Goal: Transaction & Acquisition: Obtain resource

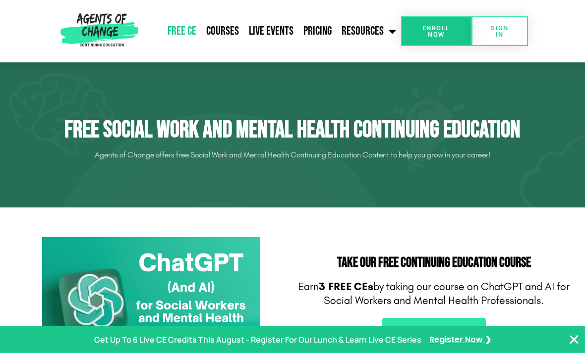
scroll to position [1, 0]
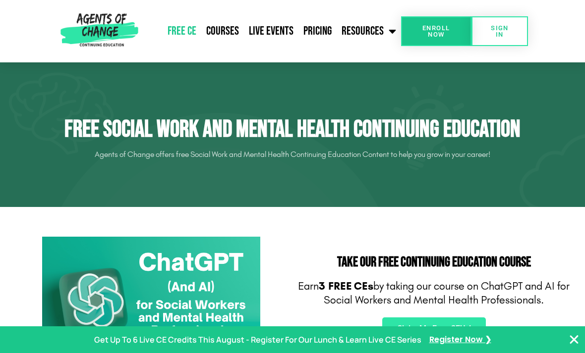
click at [183, 30] on link "Free CE" at bounding box center [181, 31] width 39 height 25
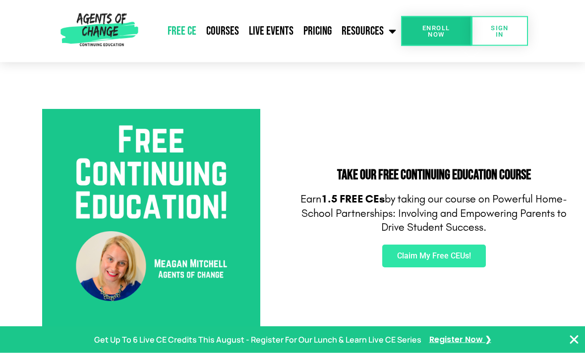
scroll to position [311, 0]
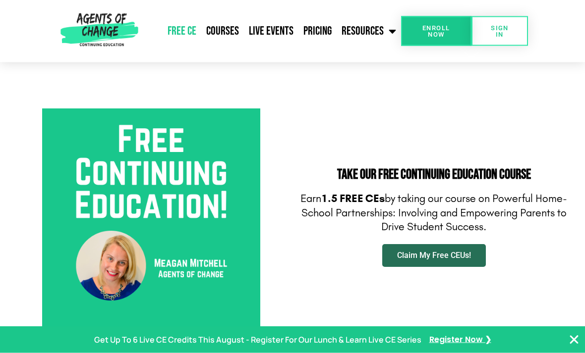
click at [462, 258] on span "Claim My Free CEUs!" at bounding box center [434, 256] width 74 height 8
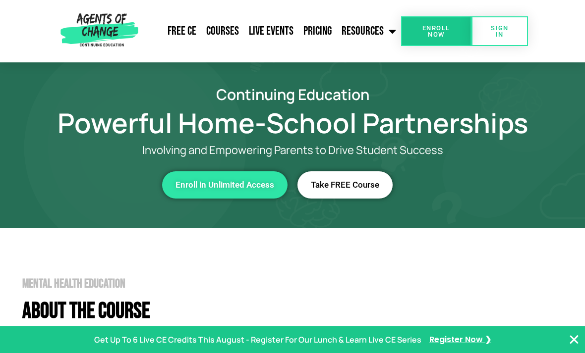
click at [360, 182] on span "Take FREE Course" at bounding box center [345, 185] width 68 height 8
